Goal: Task Accomplishment & Management: Complete application form

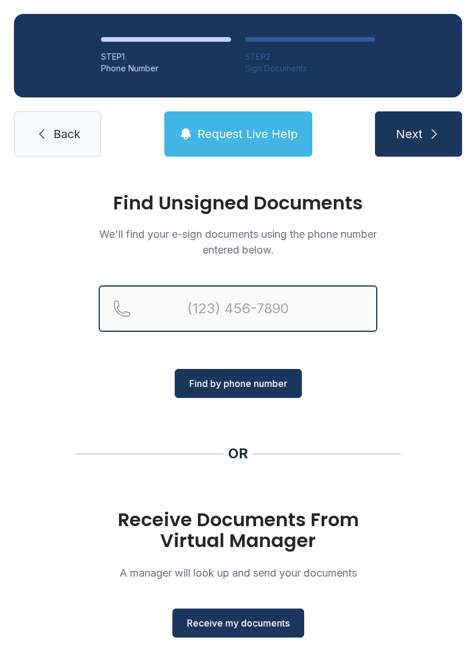
click at [336, 303] on input "Reservation phone number" at bounding box center [238, 308] width 278 height 46
type input "[PHONE_NUMBER]"
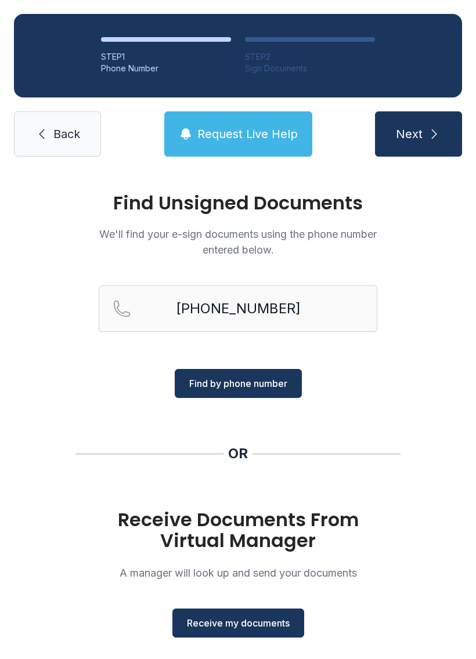
click at [279, 382] on span "Find by phone number" at bounding box center [238, 384] width 98 height 14
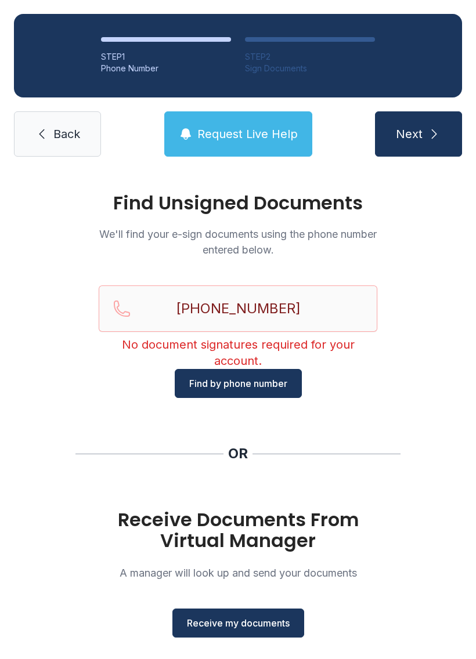
click at [267, 619] on span "Receive my documents" at bounding box center [238, 623] width 103 height 14
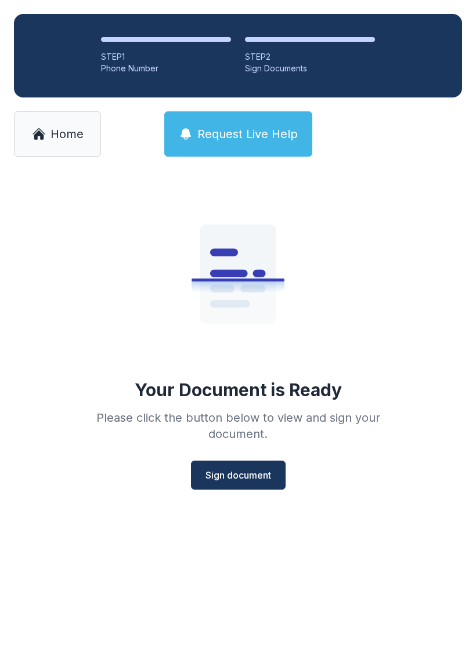
click at [275, 471] on button "Sign document" at bounding box center [238, 475] width 95 height 29
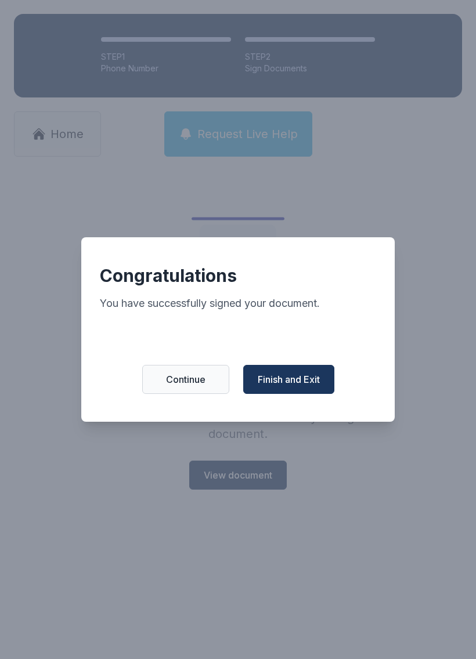
click at [315, 386] on span "Finish and Exit" at bounding box center [289, 379] width 62 height 14
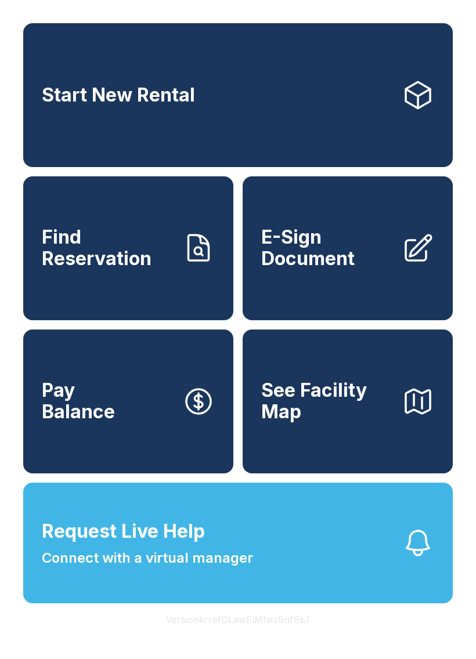
click at [338, 255] on span "E-Sign Document" at bounding box center [326, 248] width 131 height 42
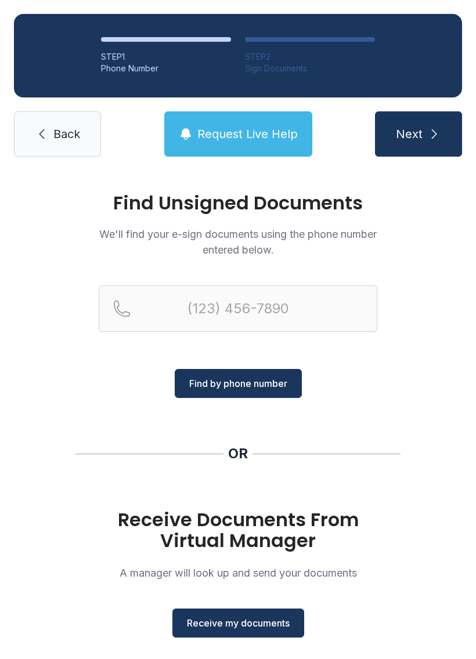
click at [259, 618] on span "Receive my documents" at bounding box center [238, 623] width 103 height 14
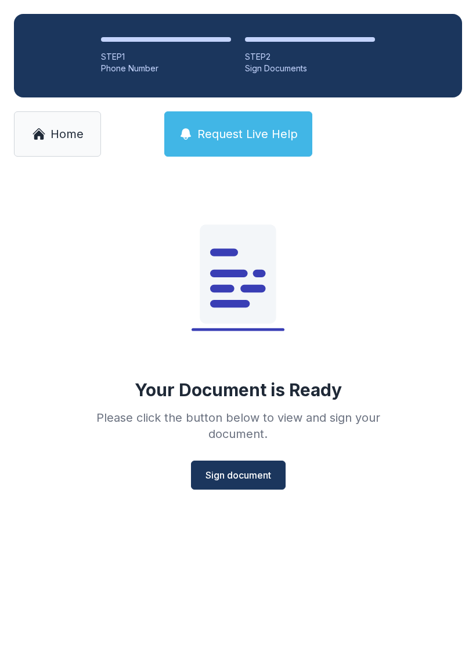
click at [250, 464] on button "Sign document" at bounding box center [238, 475] width 95 height 29
